Goal: Use online tool/utility: Utilize a website feature to perform a specific function

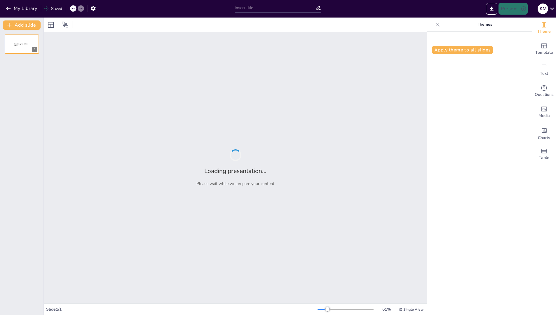
type input "Imported Copia de YDRAY-1--ANATOMIA-y-FISIOLOGIA-RETINIANA [Autoguardado].pptx"
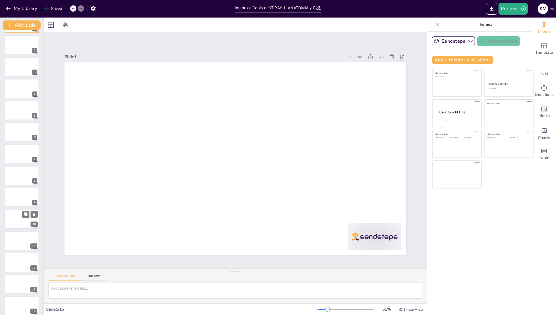
scroll to position [22, 0]
click at [468, 40] on icon "button" at bounding box center [471, 41] width 6 height 6
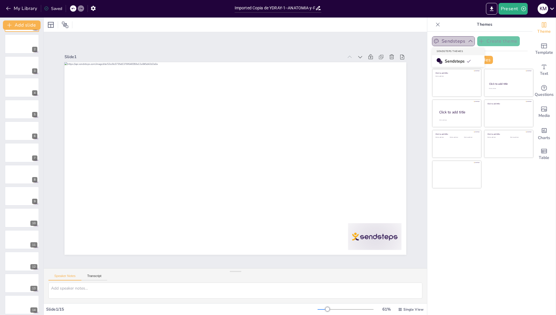
click at [468, 40] on icon "button" at bounding box center [471, 41] width 6 height 6
click at [24, 135] on div at bounding box center [21, 131] width 35 height 20
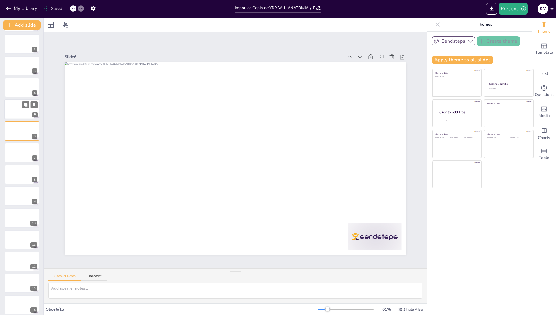
scroll to position [0, 0]
click at [21, 49] on div at bounding box center [21, 44] width 35 height 20
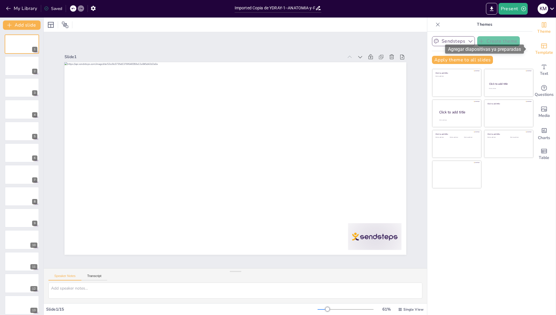
click at [540, 51] on span "Template" at bounding box center [545, 52] width 18 height 6
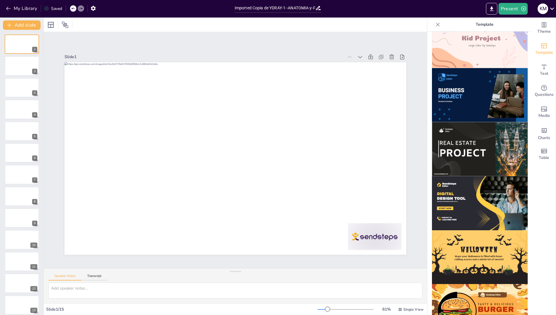
scroll to position [456, 0]
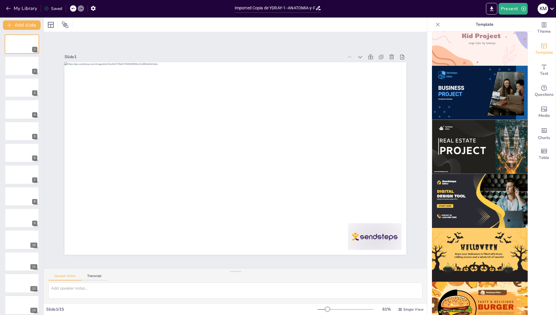
click at [467, 187] on img at bounding box center [480, 201] width 96 height 54
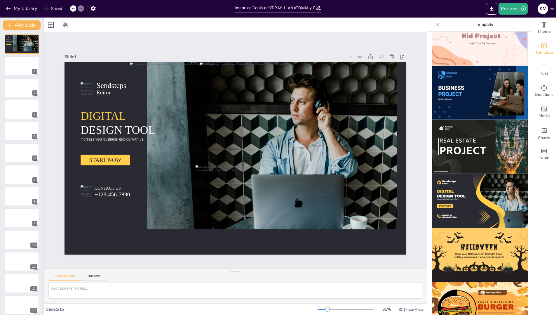
click at [435, 22] on icon at bounding box center [438, 25] width 6 height 6
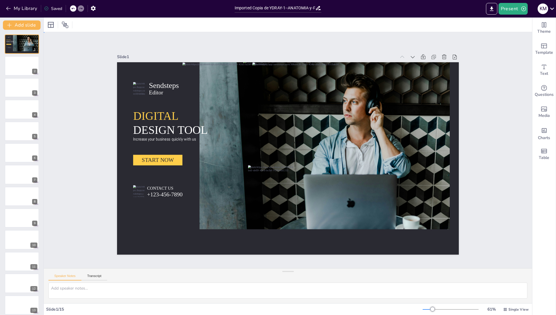
click at [469, 98] on div "Slide 1 Sendsteps Editor DIGITAL DESIGN TOOL Increase your business quickly wit…" at bounding box center [288, 150] width 410 height 282
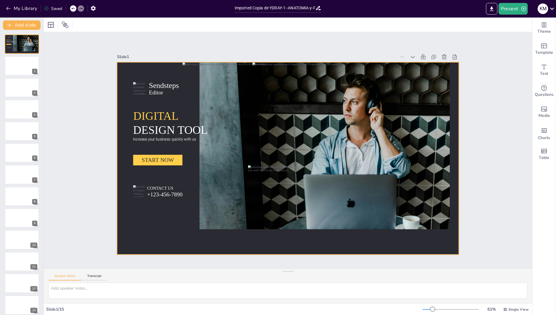
click at [129, 171] on div at bounding box center [287, 158] width 360 height 227
click at [28, 73] on div at bounding box center [21, 66] width 35 height 20
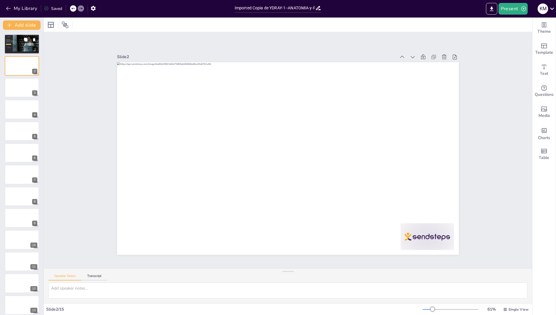
click at [25, 45] on div at bounding box center [22, 42] width 9 height 17
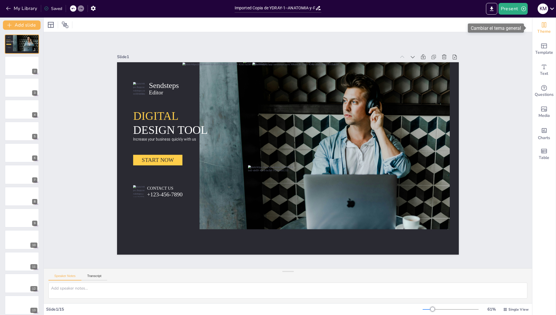
click at [541, 27] on icon "Change the overall theme" at bounding box center [544, 24] width 7 height 7
